Goal: Task Accomplishment & Management: Complete application form

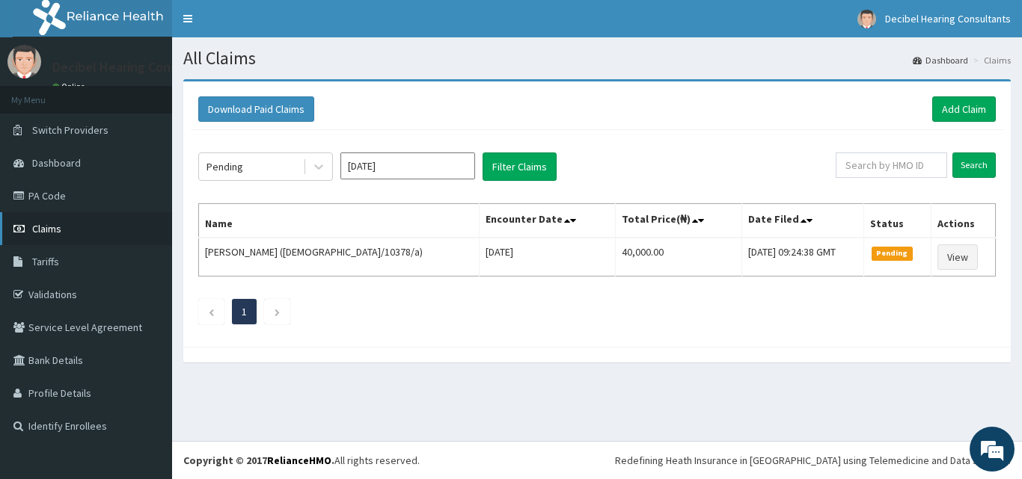
click at [55, 227] on span "Claims" at bounding box center [46, 228] width 29 height 13
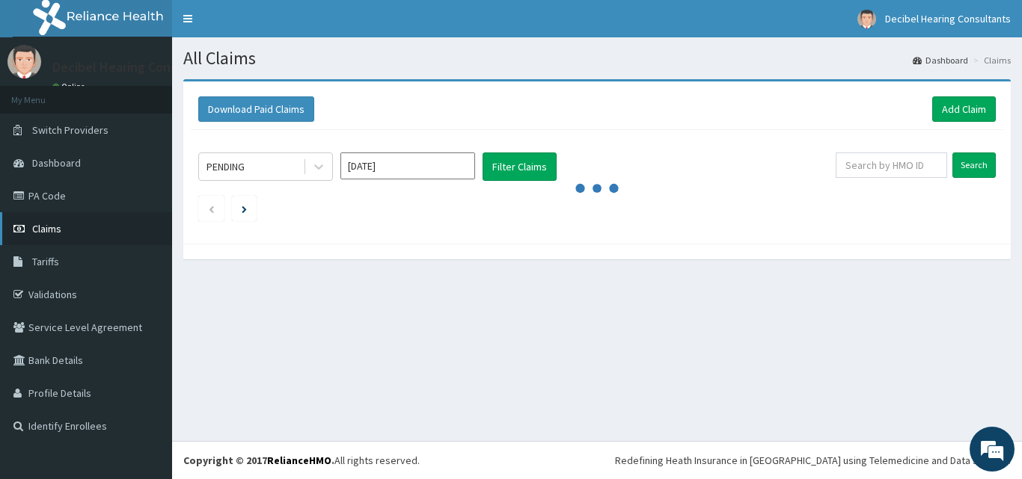
click at [43, 230] on span "Claims" at bounding box center [46, 228] width 29 height 13
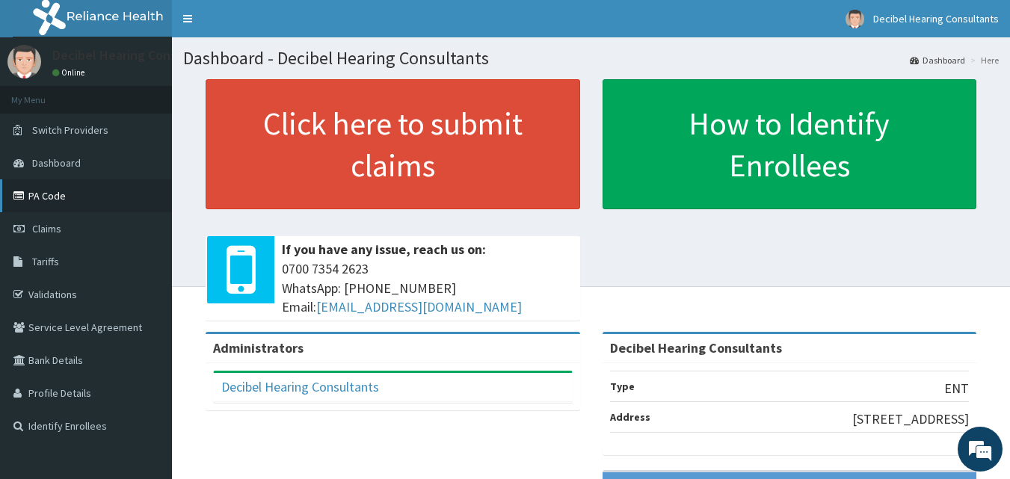
click at [36, 203] on link "PA Code" at bounding box center [86, 195] width 172 height 33
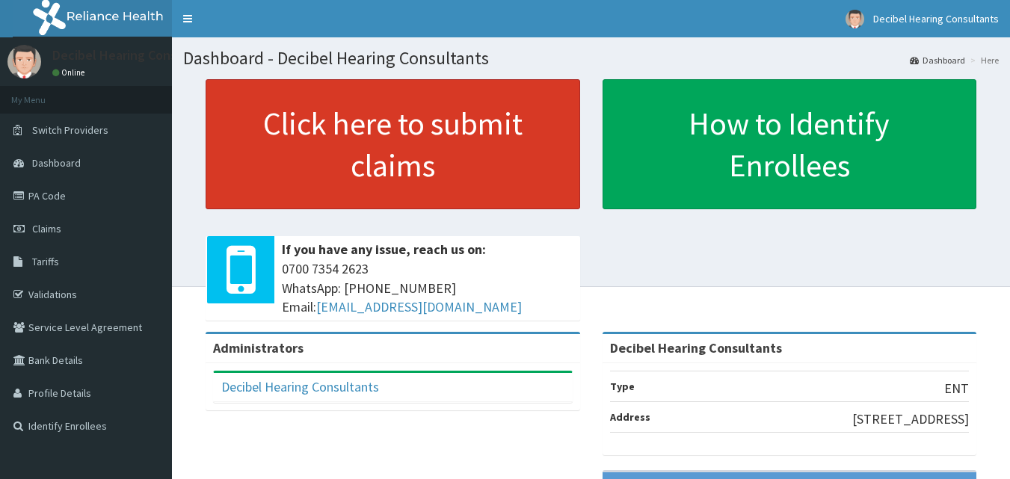
click at [430, 154] on link "Click here to submit claims" at bounding box center [393, 144] width 375 height 130
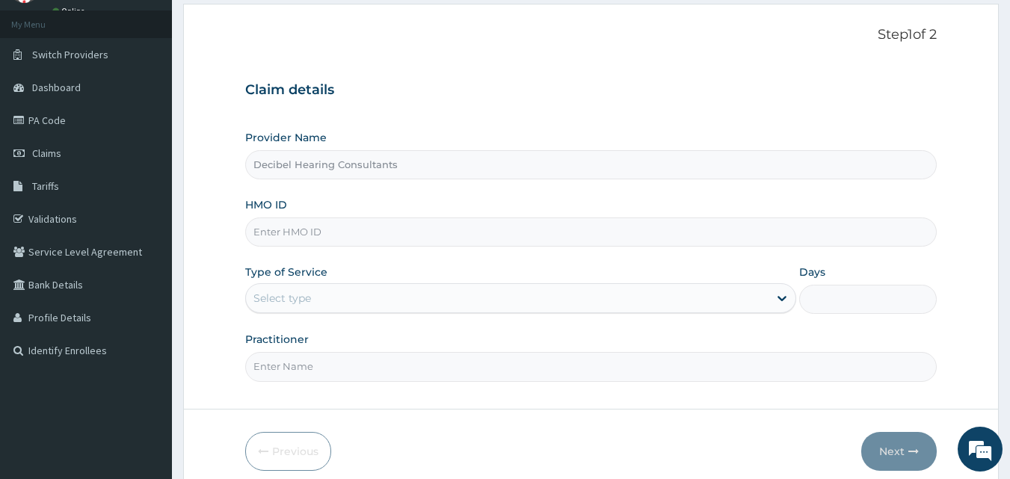
scroll to position [76, 0]
click at [476, 238] on input "HMO ID" at bounding box center [591, 231] width 693 height 29
paste input "CIK/10003/D"
type input "CIK/10003/D"
click at [444, 300] on div "Select type" at bounding box center [507, 298] width 523 height 24
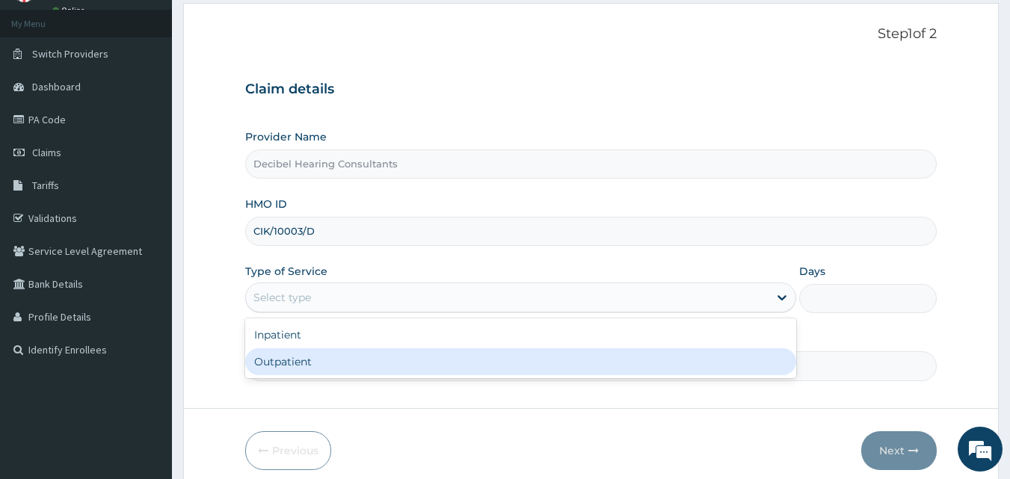
click at [423, 357] on div "Outpatient" at bounding box center [520, 362] width 551 height 27
type input "1"
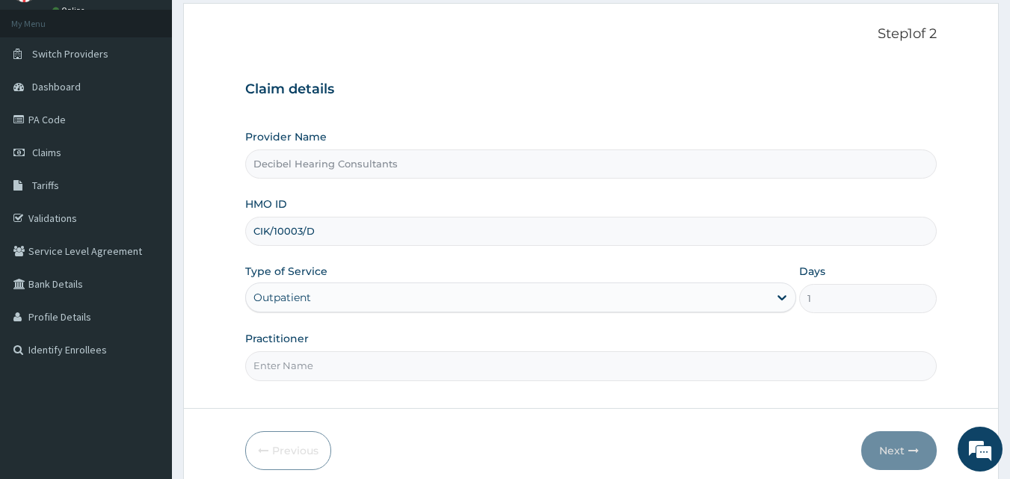
click at [380, 372] on input "Practitioner" at bounding box center [591, 366] width 693 height 29
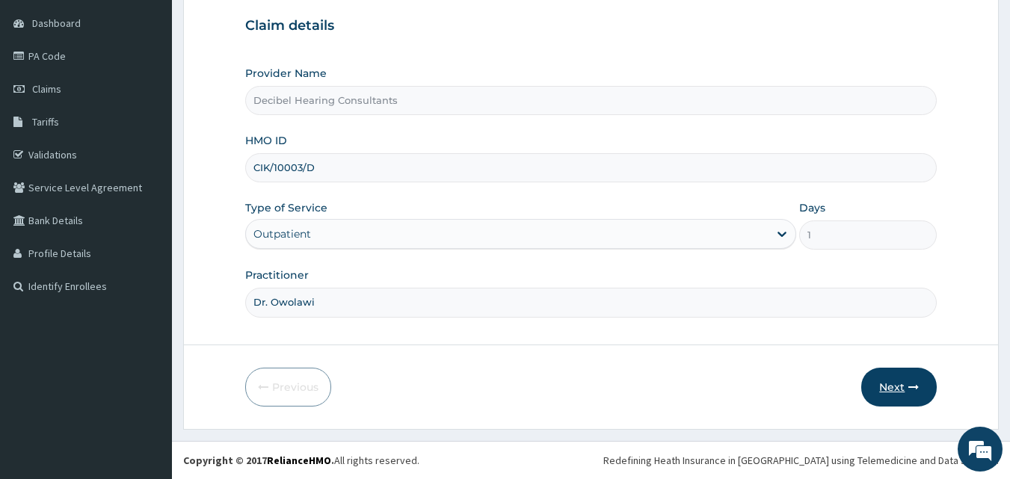
type input "Dr. Owolawi"
click at [897, 378] on button "Next" at bounding box center [900, 387] width 76 height 39
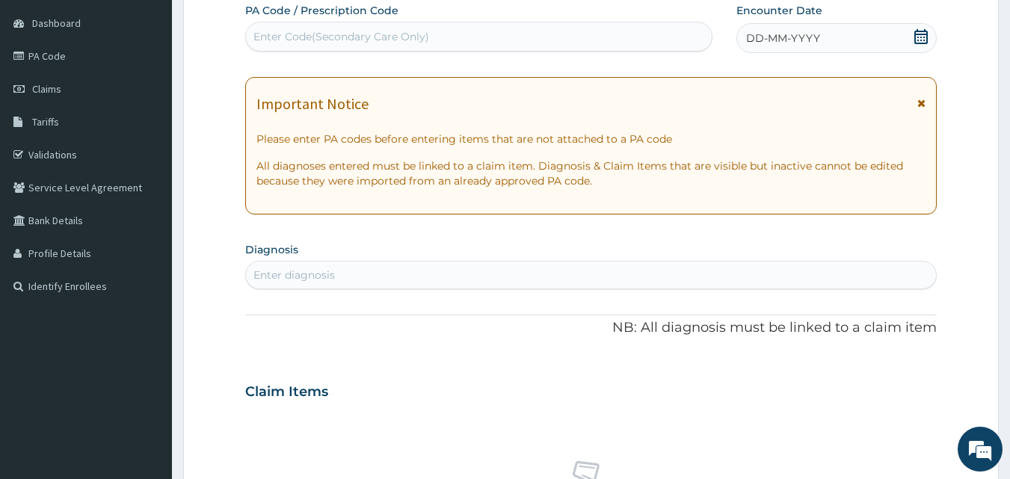
click at [405, 28] on div "Enter Code(Secondary Care Only)" at bounding box center [479, 37] width 467 height 24
click at [461, 37] on div "Enter Code(Secondary Care Only)" at bounding box center [479, 37] width 467 height 24
paste input "PA/01564F"
type input "PA/01564F"
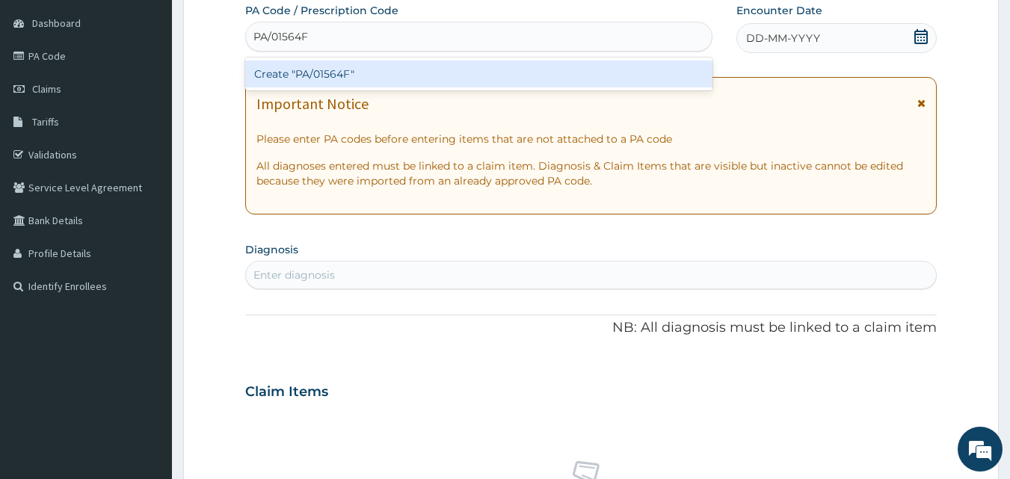
click at [501, 70] on div "Create "PA/01564F"" at bounding box center [479, 74] width 468 height 27
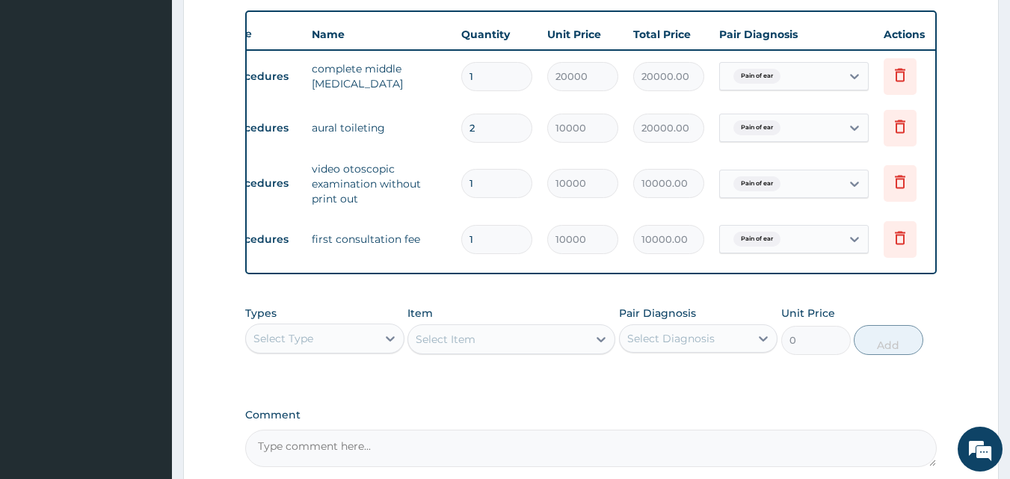
scroll to position [0, 58]
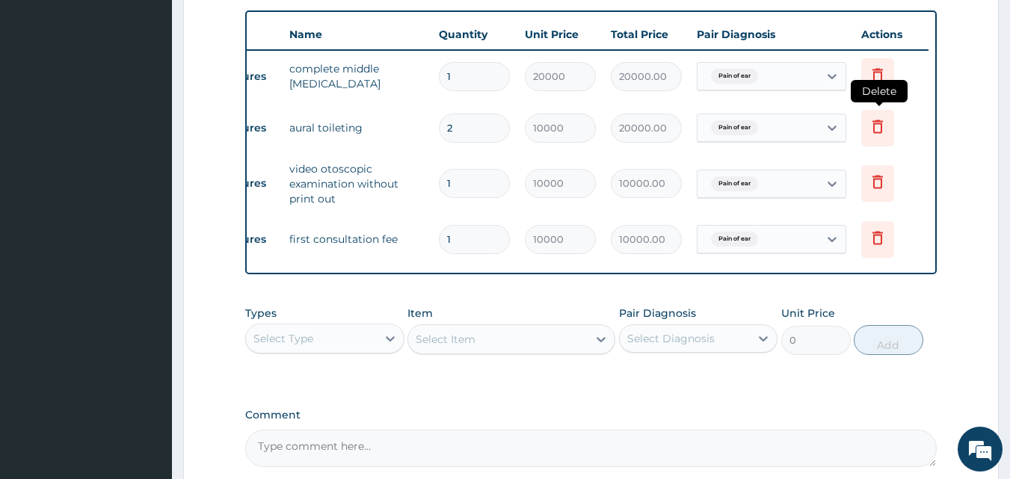
click at [878, 127] on icon at bounding box center [878, 126] width 18 height 18
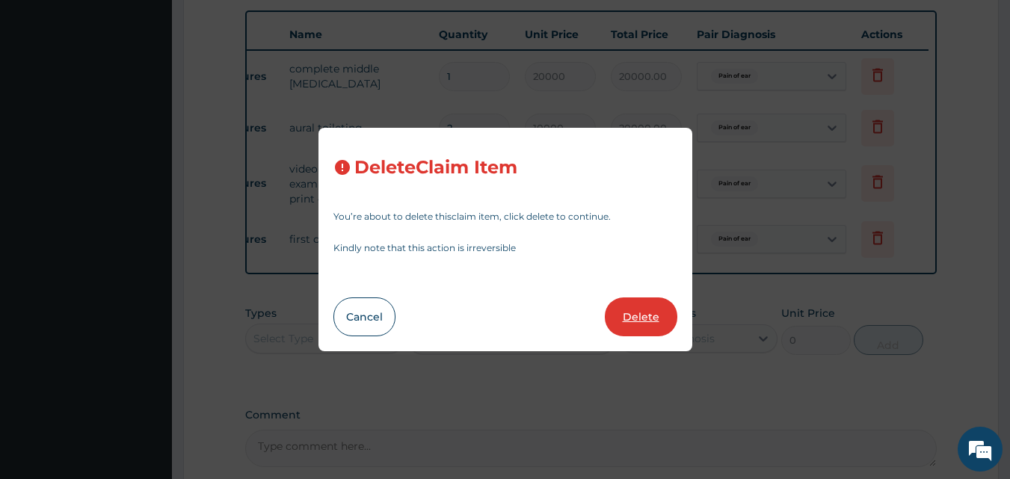
click at [650, 326] on button "Delete" at bounding box center [641, 317] width 73 height 39
type input "1"
type input "10000.00"
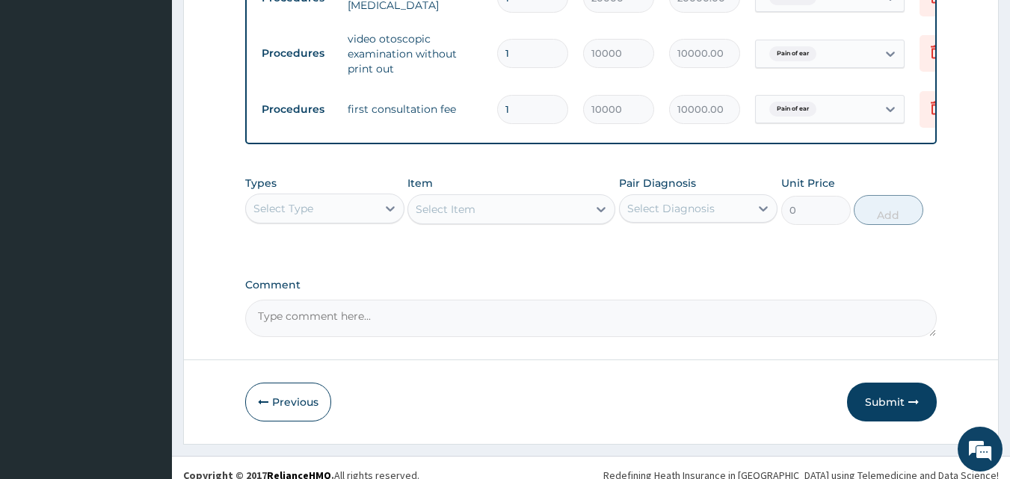
scroll to position [651, 0]
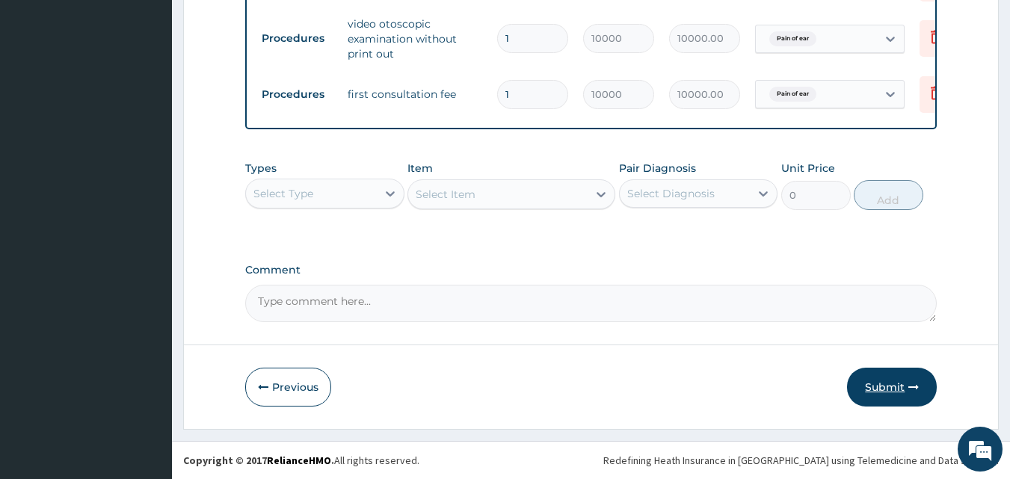
click at [880, 375] on button "Submit" at bounding box center [892, 387] width 90 height 39
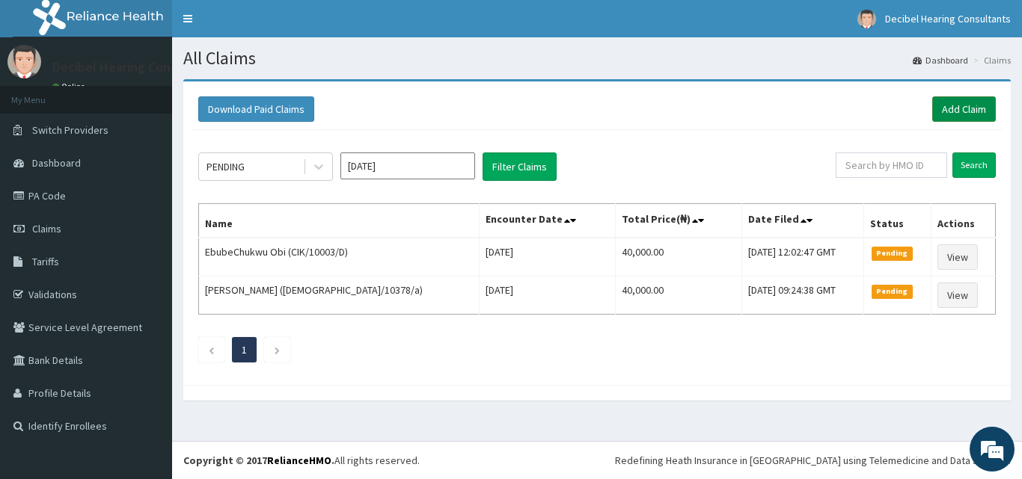
click at [961, 110] on link "Add Claim" at bounding box center [964, 108] width 64 height 25
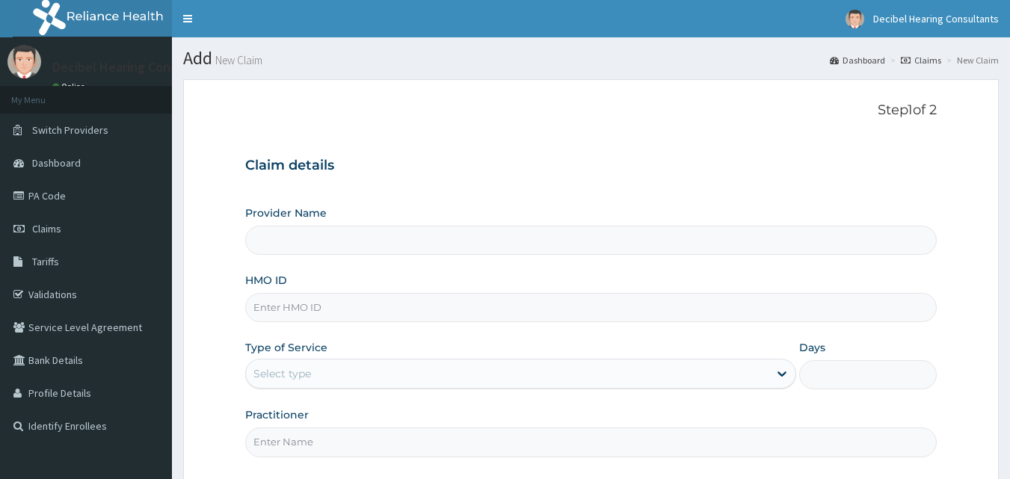
click at [355, 316] on input "HMO ID" at bounding box center [591, 307] width 693 height 29
type input "Decibel Hearing Consultants"
paste input "CIK/10003/C"
type input "CIK/10003/C"
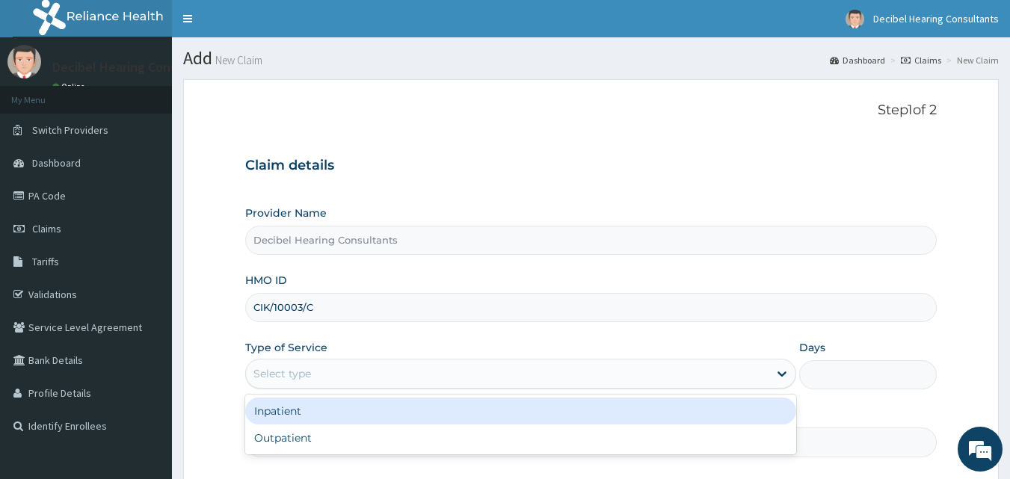
click at [359, 376] on div "Select type" at bounding box center [507, 374] width 523 height 24
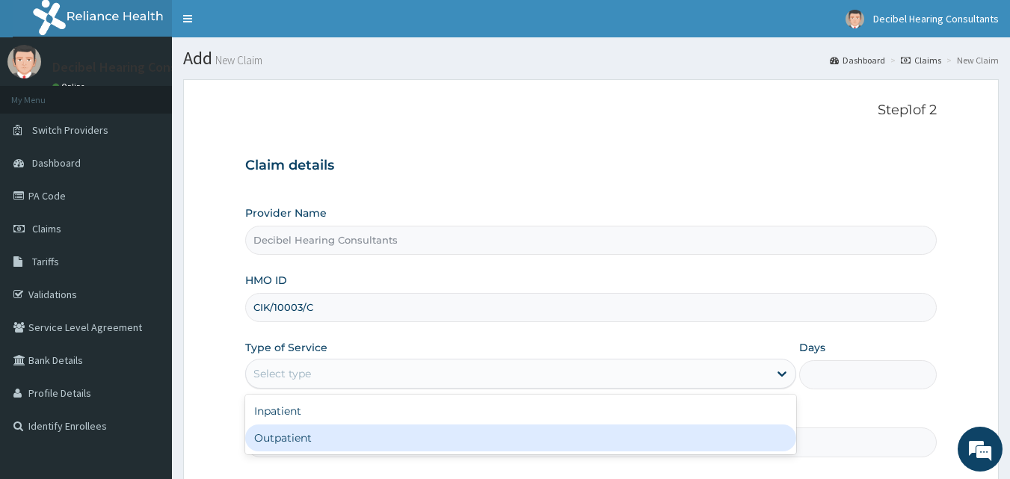
click at [345, 438] on div "Outpatient" at bounding box center [520, 438] width 551 height 27
type input "1"
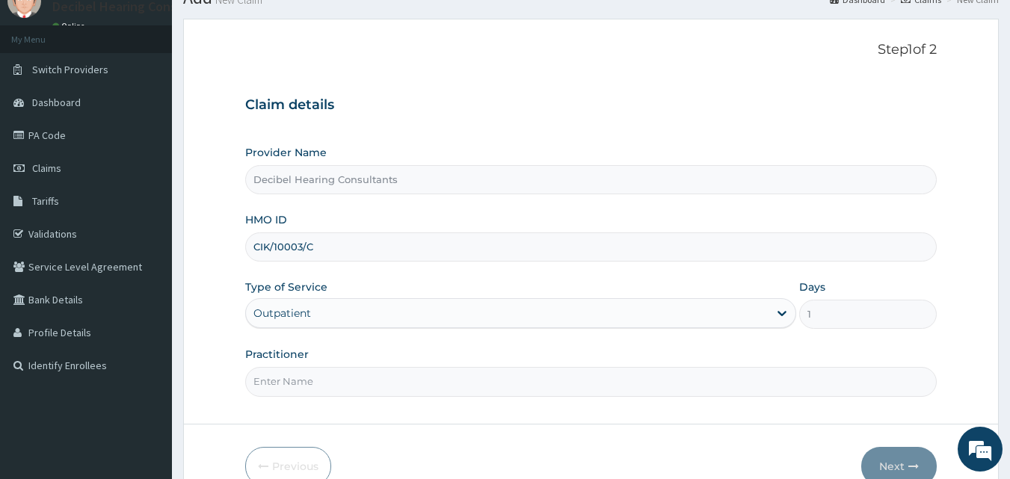
scroll to position [73, 0]
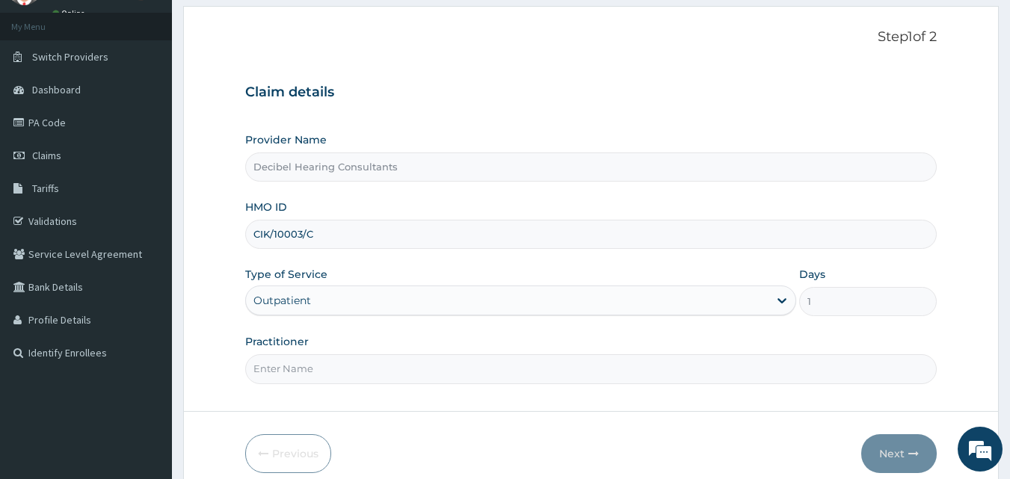
click at [326, 384] on div "Step 1 of 2 Claim details Provider Name Decibel Hearing Consultants HMO ID CIK/…" at bounding box center [591, 209] width 693 height 360
click at [335, 374] on input "Practitioner" at bounding box center [591, 369] width 693 height 29
click at [340, 370] on input "Practitioner" at bounding box center [591, 369] width 693 height 29
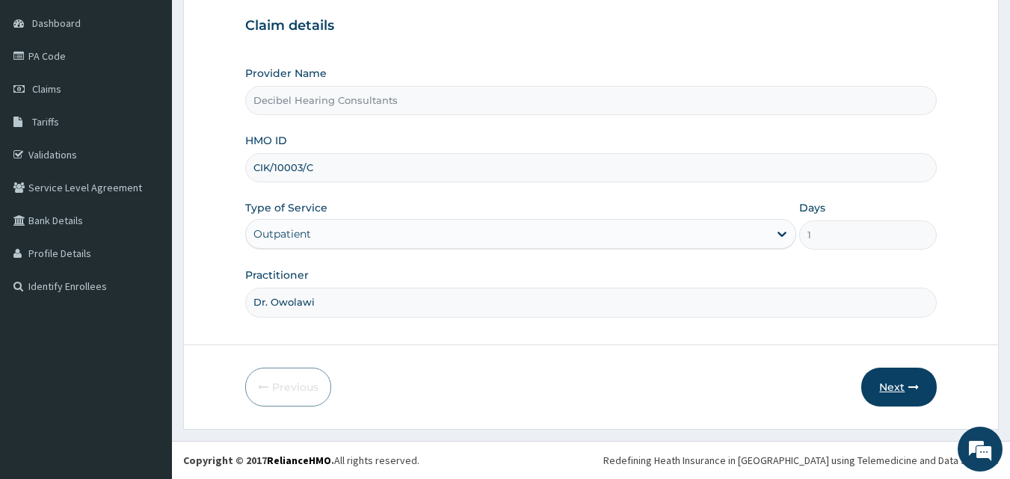
type input "Dr. Owolawi"
click at [903, 379] on button "Next" at bounding box center [900, 387] width 76 height 39
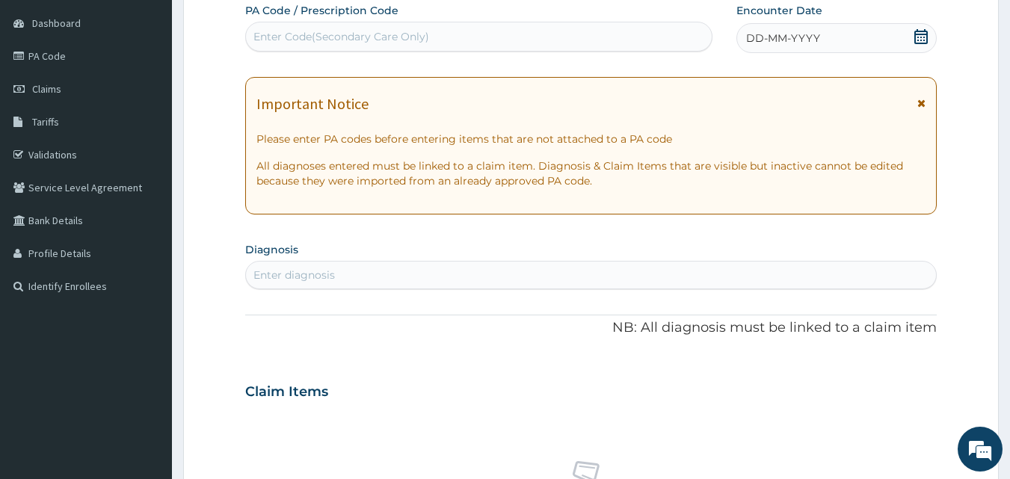
click at [379, 40] on div "Enter Code(Secondary Care Only)" at bounding box center [342, 36] width 176 height 15
paste input "PA/1865F5"
type input "PA/1865F5"
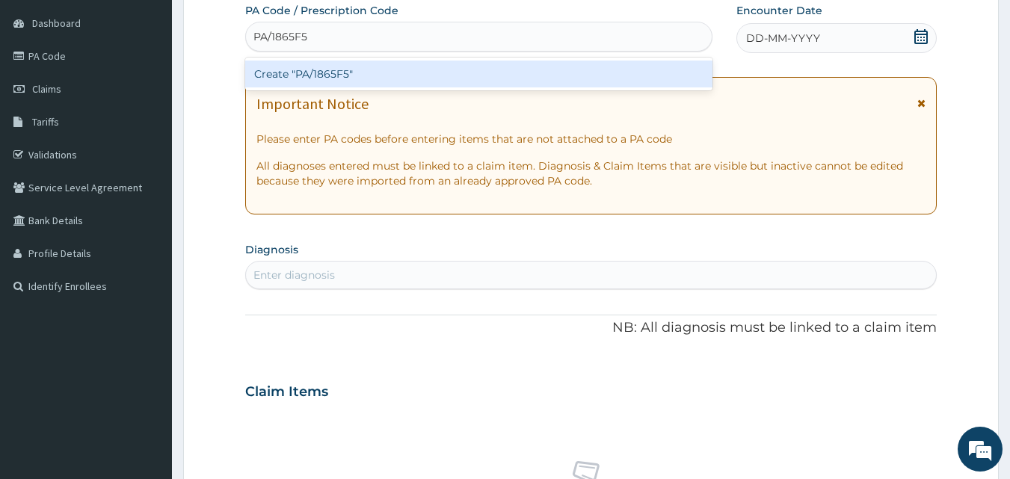
click at [375, 73] on div "Create "PA/1865F5"" at bounding box center [479, 74] width 468 height 27
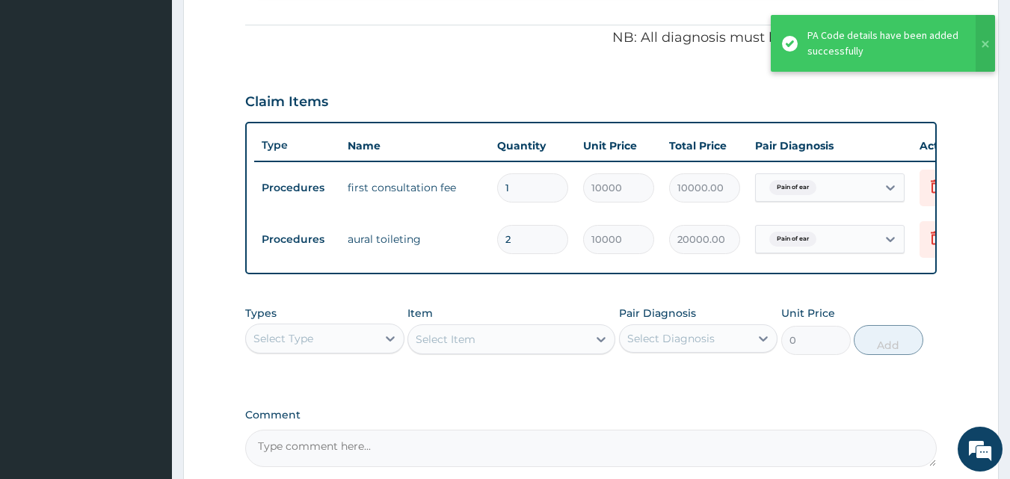
scroll to position [516, 0]
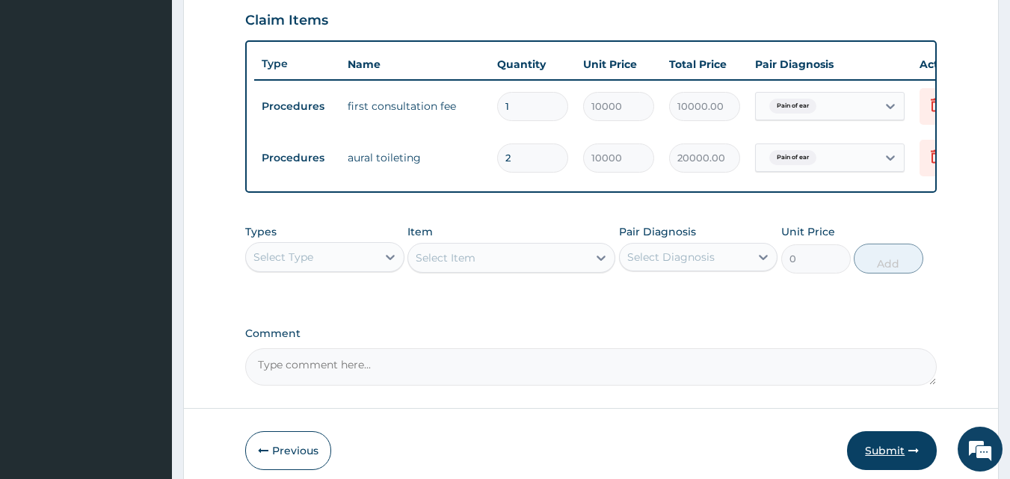
click at [897, 457] on button "Submit" at bounding box center [892, 451] width 90 height 39
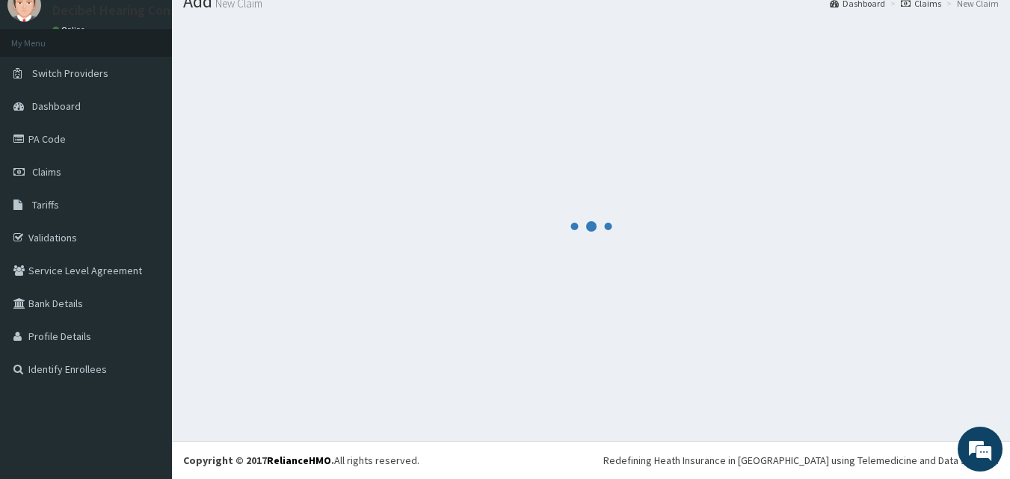
scroll to position [57, 0]
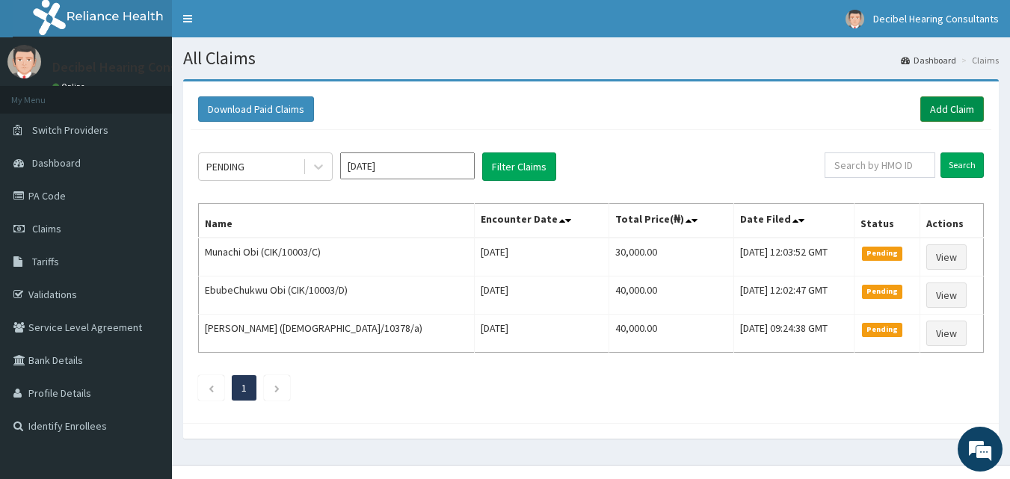
click at [954, 100] on link "Add Claim" at bounding box center [953, 108] width 64 height 25
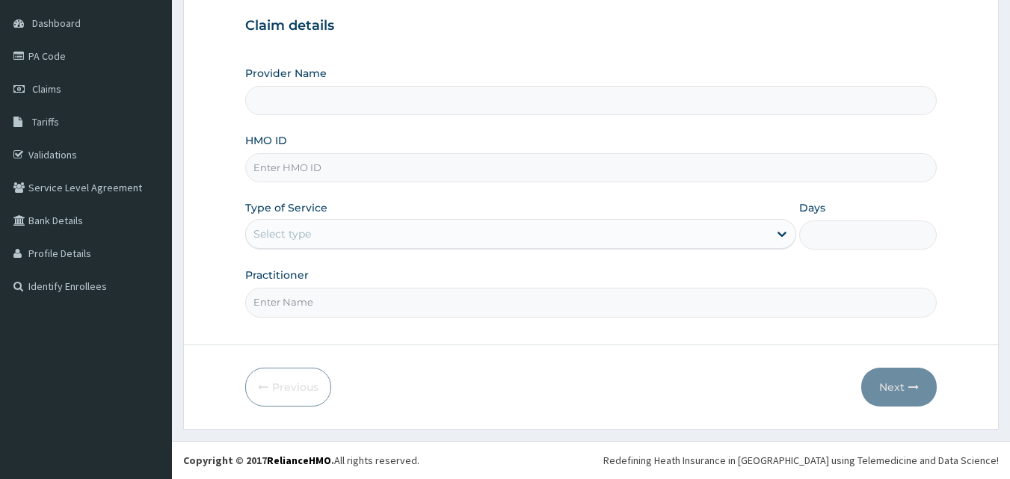
type input "Decibel Hearing Consultants"
click at [378, 166] on input "HMO ID" at bounding box center [591, 167] width 693 height 29
paste input "CIK/10003/A"
type input "CIK/10003/A"
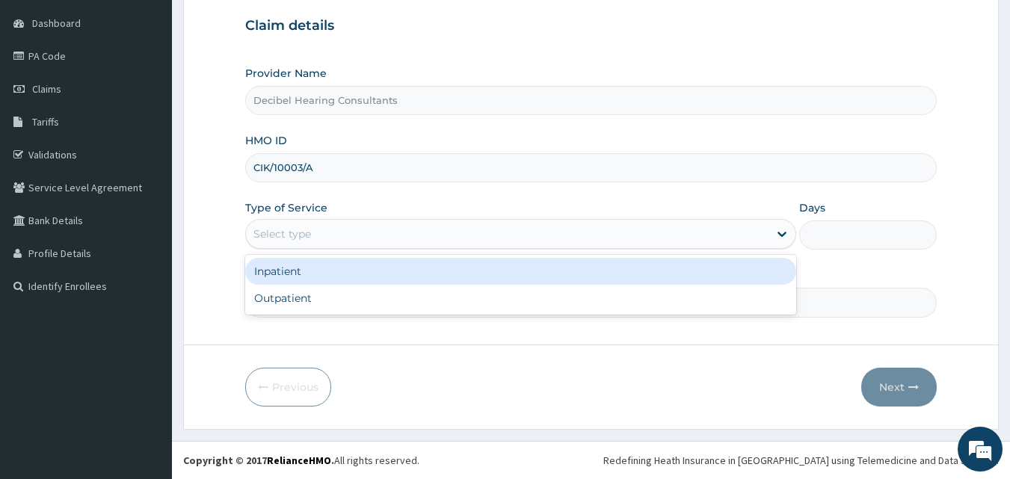
click at [365, 236] on div "Select type" at bounding box center [507, 234] width 523 height 24
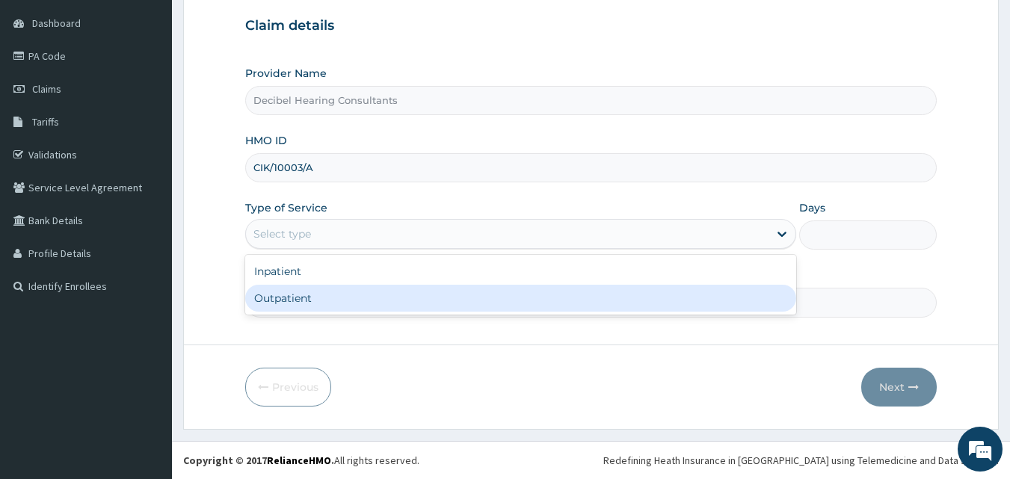
click at [355, 306] on div "Outpatient" at bounding box center [520, 298] width 551 height 27
type input "1"
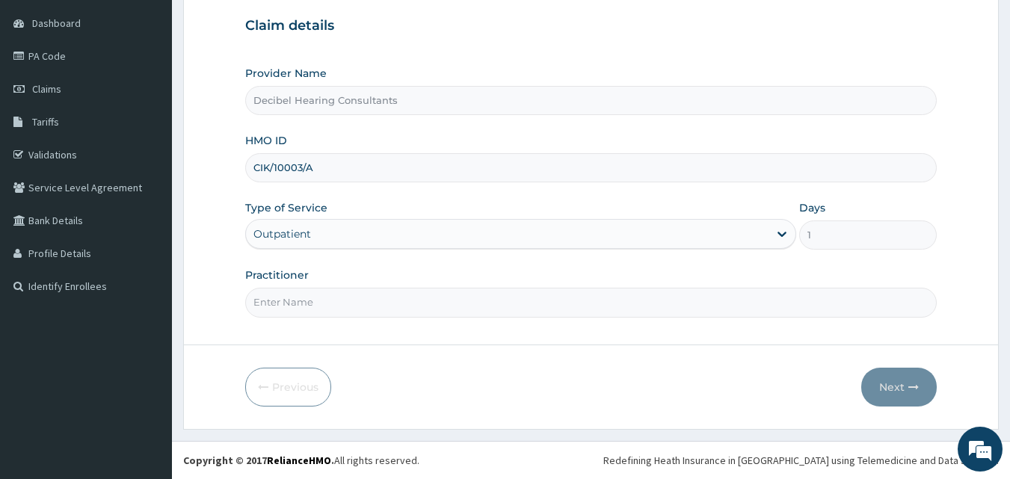
click at [349, 306] on input "Practitioner" at bounding box center [591, 302] width 693 height 29
type input "Dr. Owolawi"
click at [917, 381] on button "Next" at bounding box center [900, 387] width 76 height 39
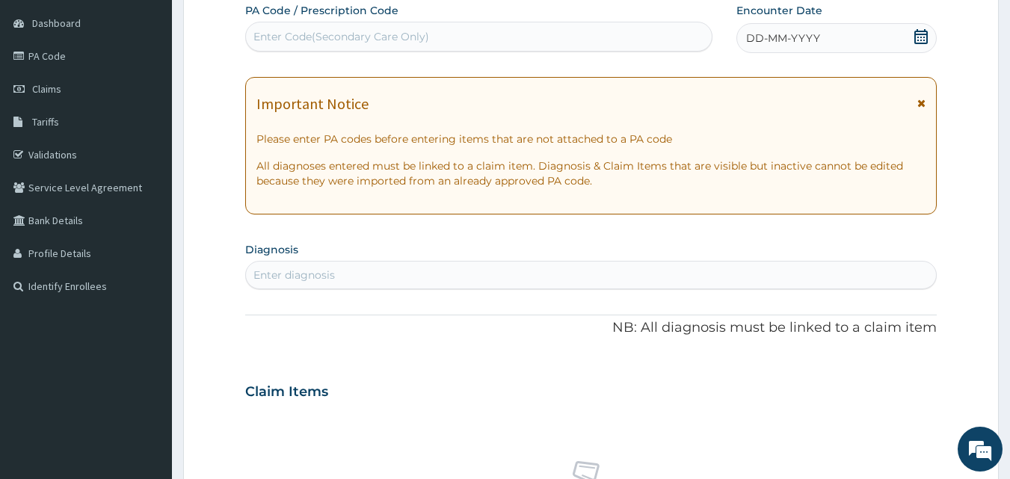
click at [397, 39] on div "Enter Code(Secondary Care Only)" at bounding box center [342, 36] width 176 height 15
click at [398, 35] on div "Enter Code(Secondary Care Only)" at bounding box center [342, 36] width 176 height 15
paste input "PA/9D79D2"
type input "PA/9D79D2"
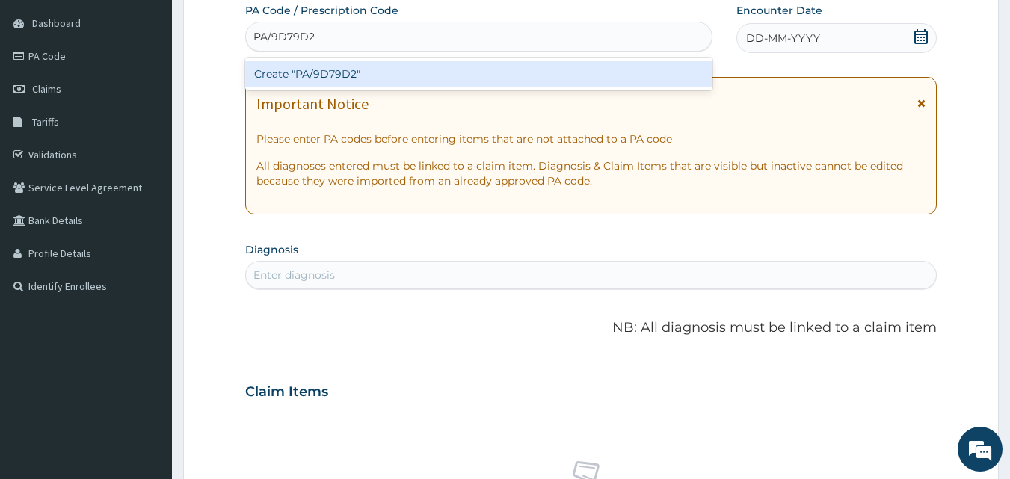
click at [631, 76] on div "Create "PA/9D79D2"" at bounding box center [479, 74] width 468 height 27
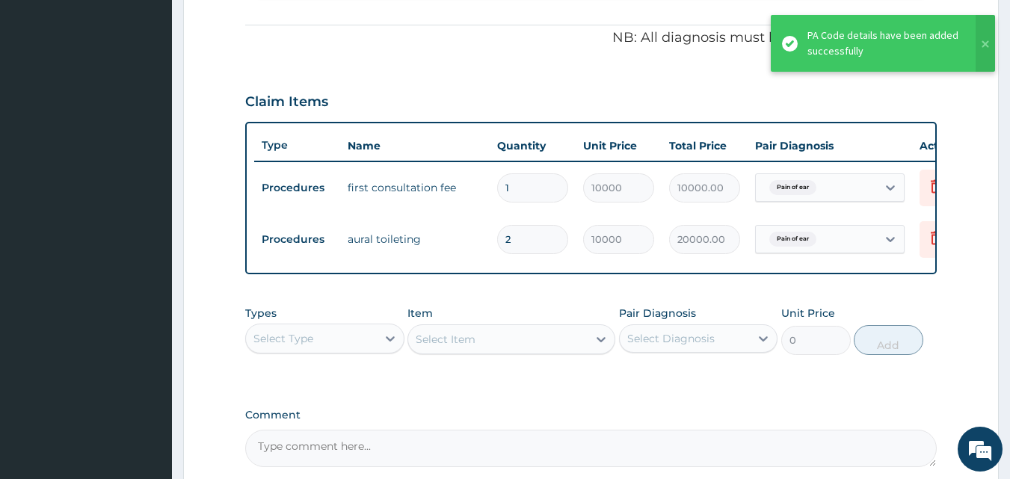
scroll to position [591, 0]
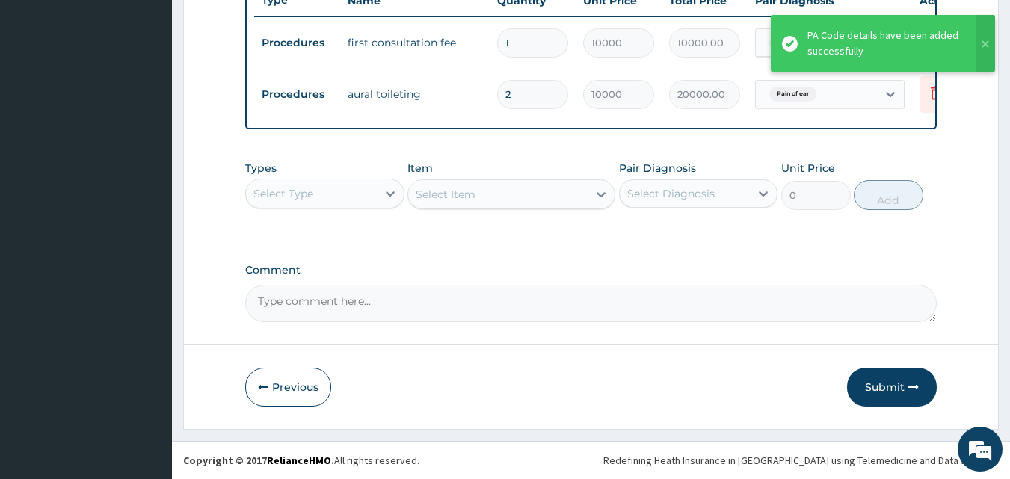
click at [894, 393] on button "Submit" at bounding box center [892, 387] width 90 height 39
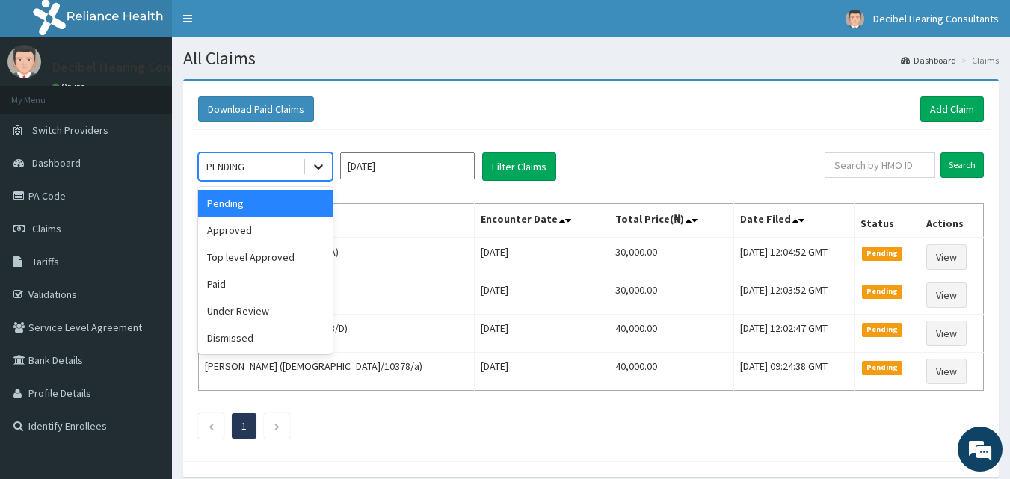
click at [324, 168] on icon at bounding box center [318, 166] width 15 height 15
click at [307, 236] on div "Approved" at bounding box center [265, 230] width 135 height 27
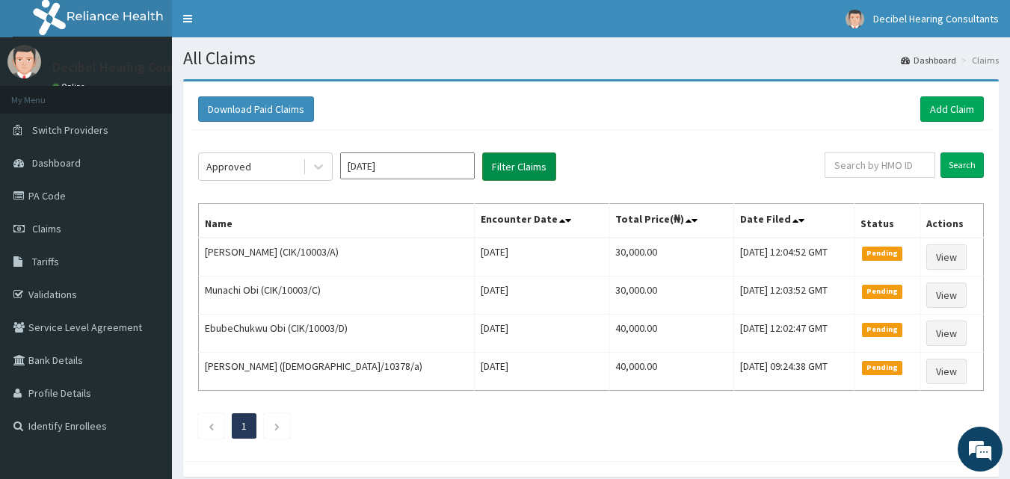
click at [526, 162] on button "Filter Claims" at bounding box center [519, 167] width 74 height 28
